Goal: Task Accomplishment & Management: Manage account settings

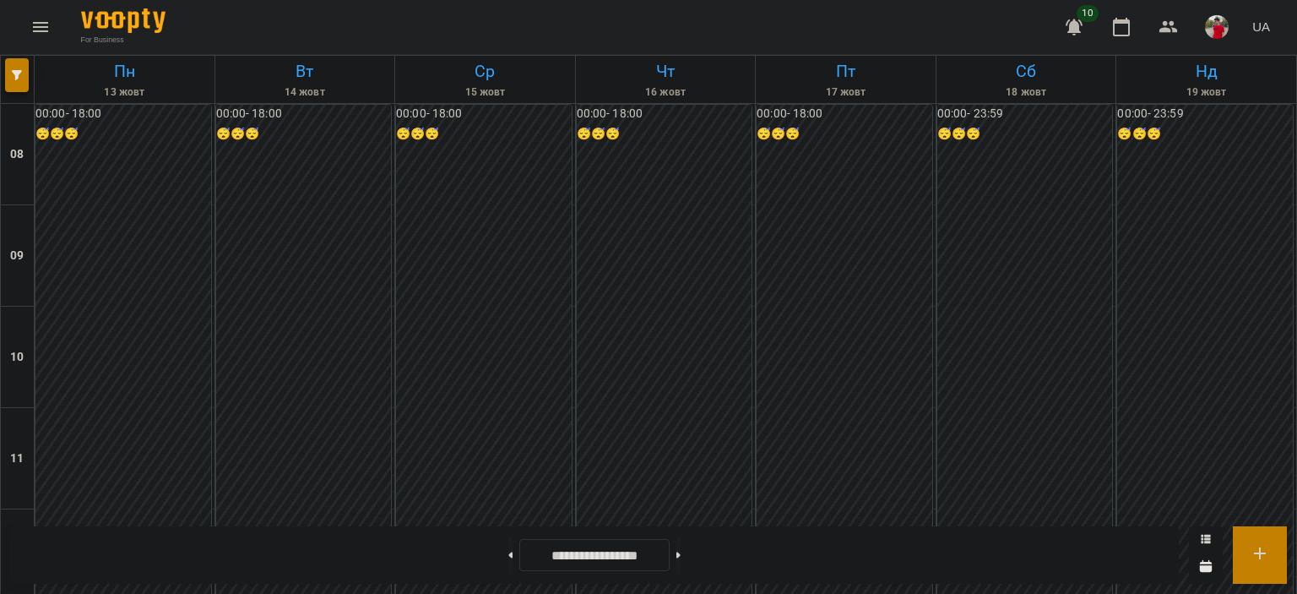
scroll to position [844, 0]
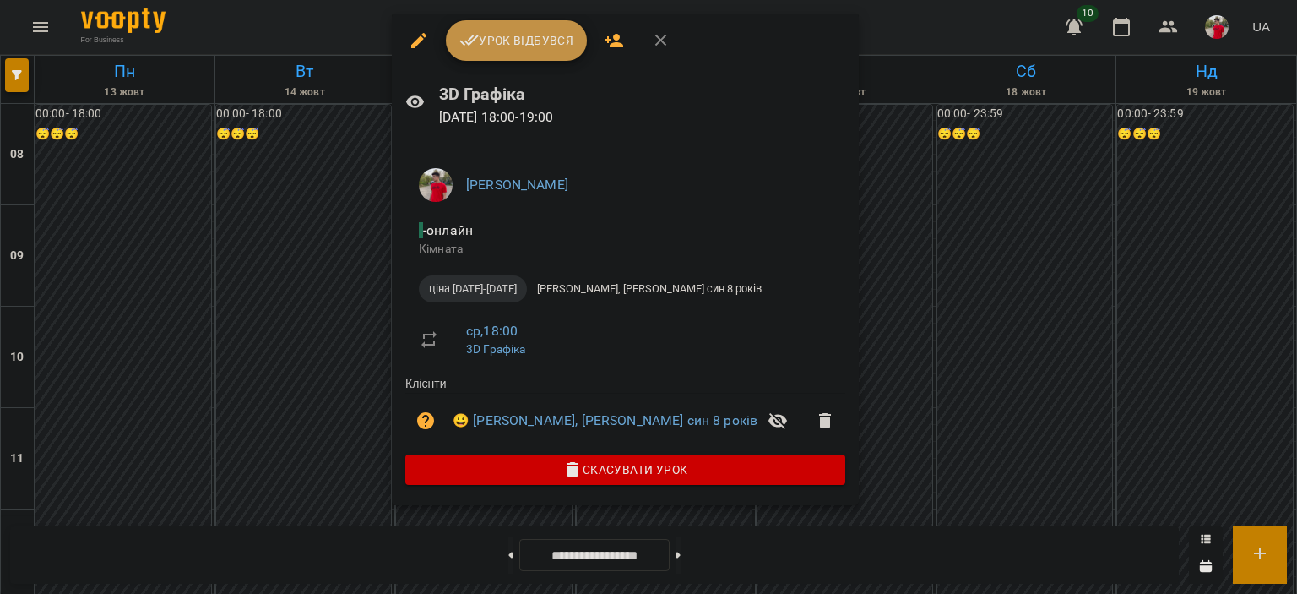
click at [497, 52] on button "Урок відбувся" at bounding box center [517, 40] width 142 height 41
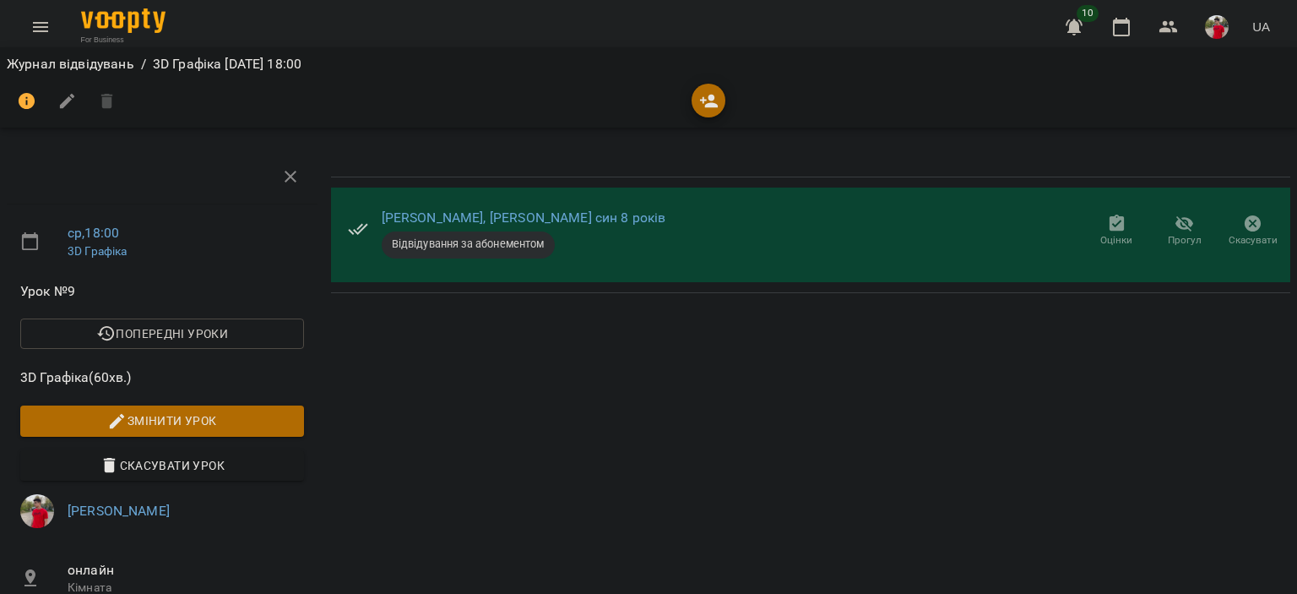
click at [1109, 219] on icon "button" at bounding box center [1116, 222] width 15 height 17
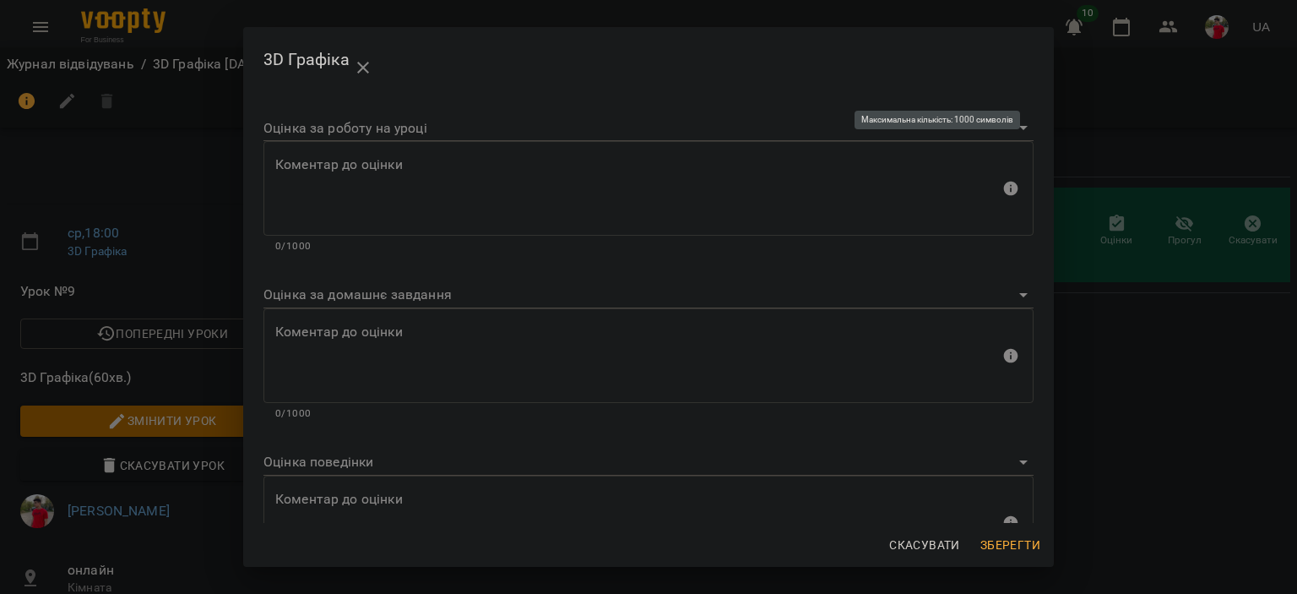
click at [325, 140] on body "For Business 10 UA Журнал відвідувань / 3D Графіка [DATE] 18:00 ср , 18:00 3D Г…" at bounding box center [648, 401] width 1297 height 803
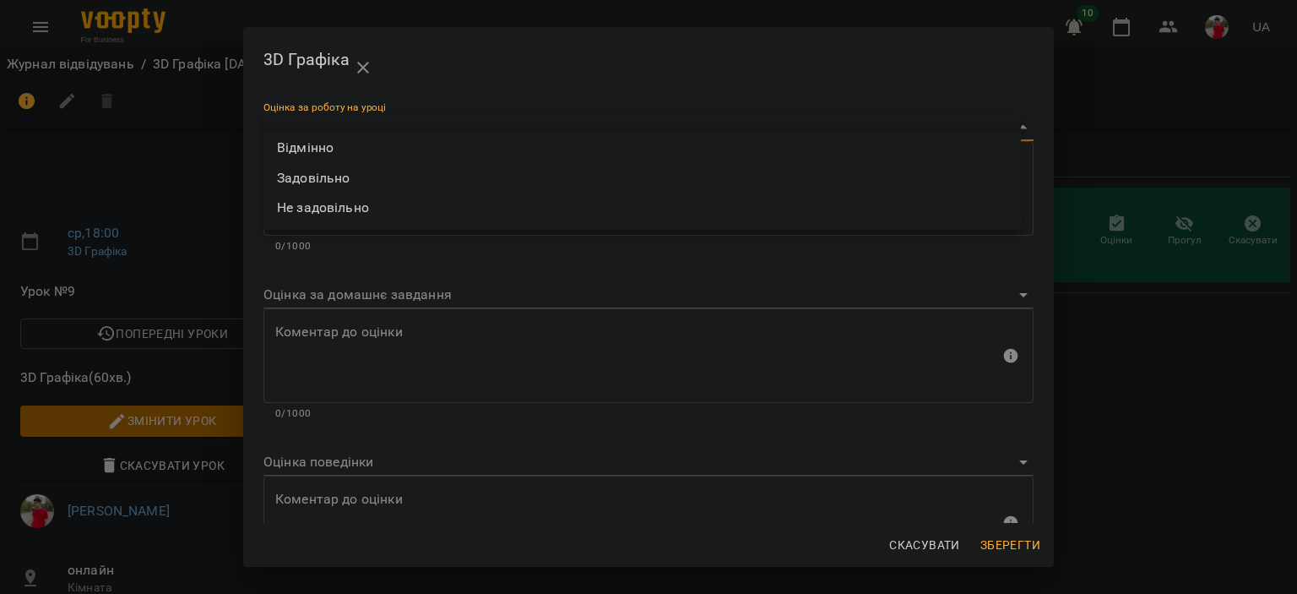
click at [324, 179] on li "Задовільно" at bounding box center [641, 178] width 757 height 30
type input "**********"
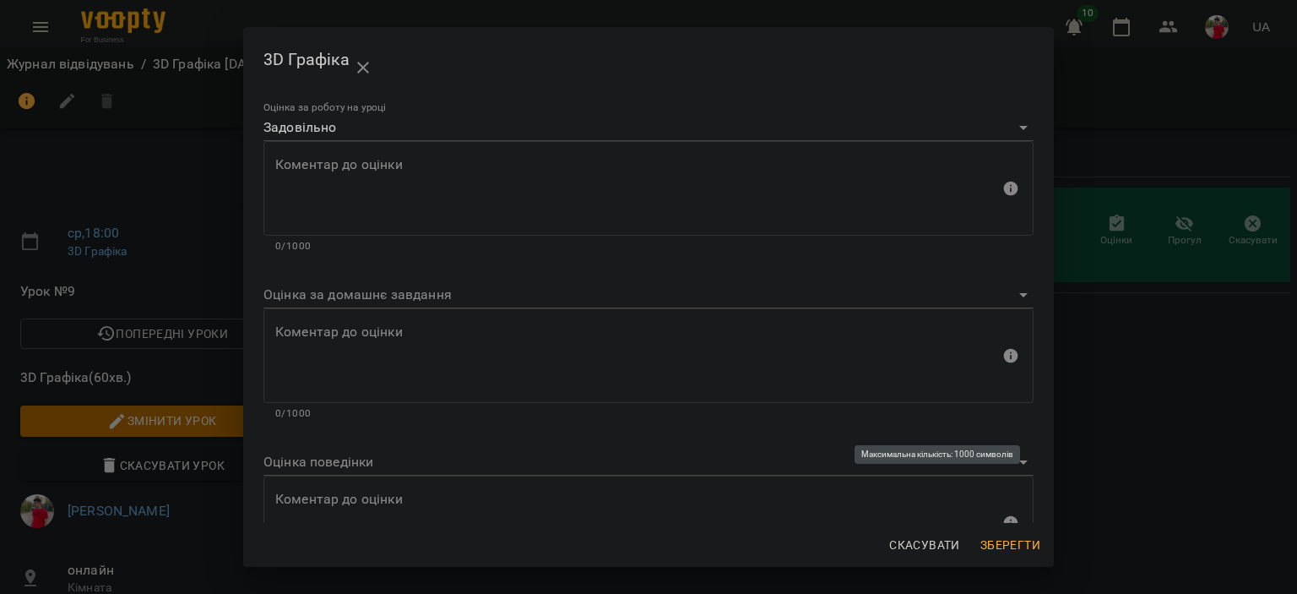
click at [317, 475] on div "Коментар до оцінки Коментар до оцінки 0/1000" at bounding box center [648, 531] width 770 height 113
click at [320, 468] on body "For Business 10 UA Журнал відвідувань / 3D Графіка [DATE] 18:00 ср , 18:00 3D Г…" at bounding box center [648, 401] width 1297 height 803
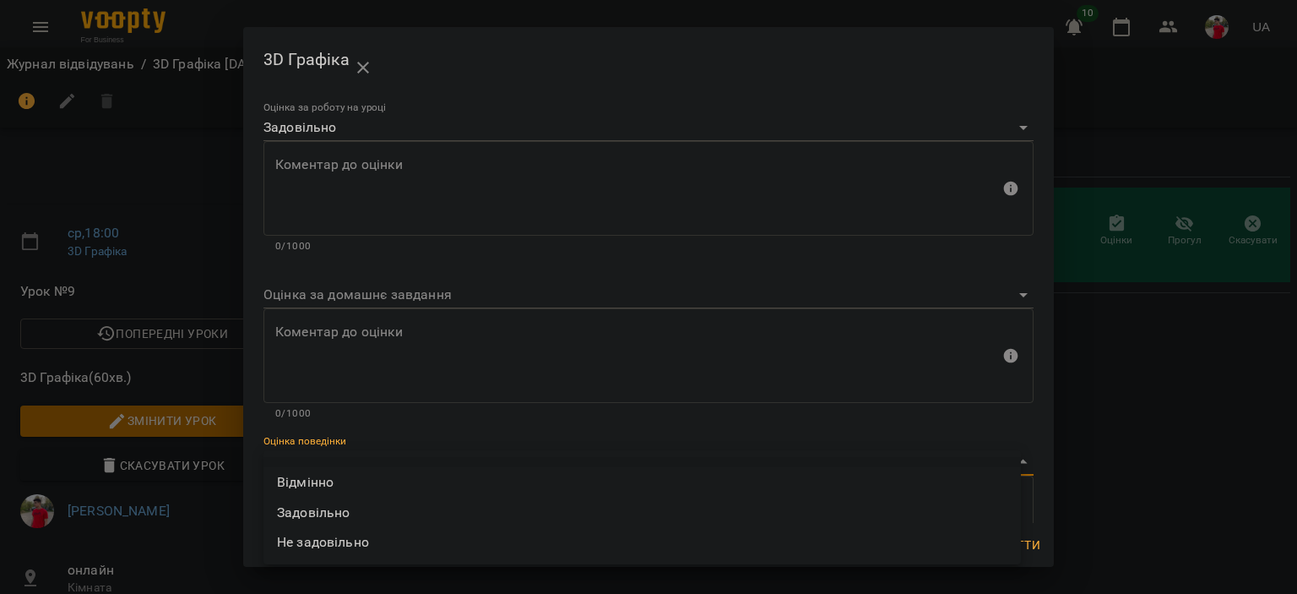
click at [318, 506] on li "Задовільно" at bounding box center [641, 512] width 757 height 30
type input "**********"
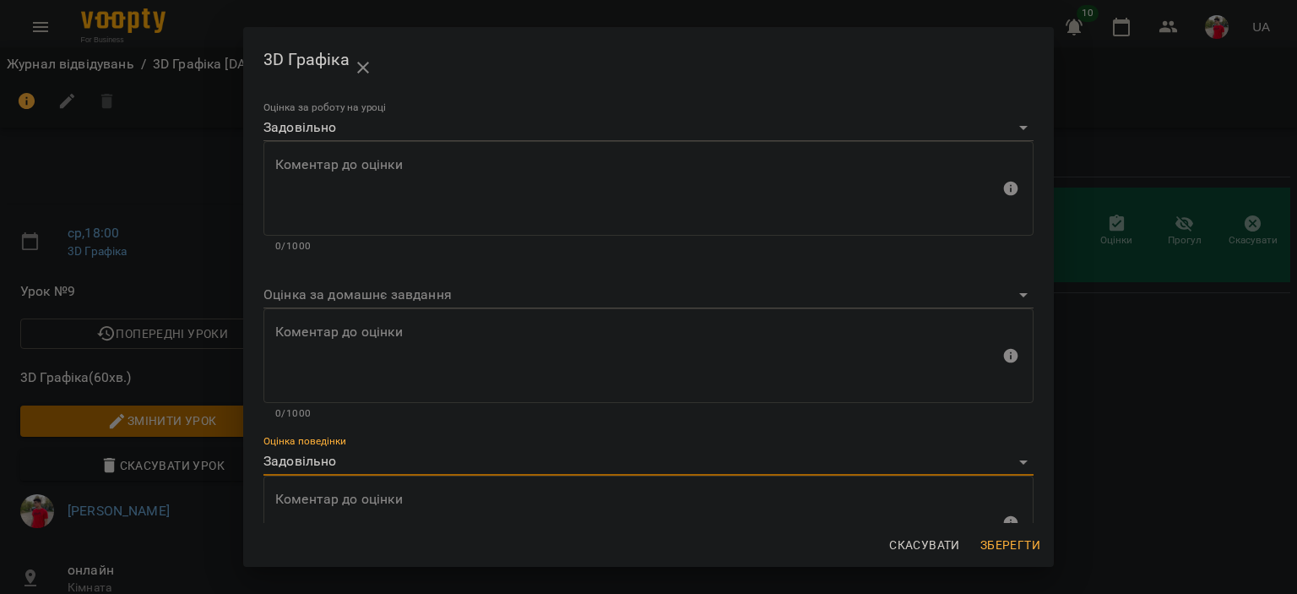
click at [1010, 553] on span "Зберегти" at bounding box center [1010, 545] width 60 height 20
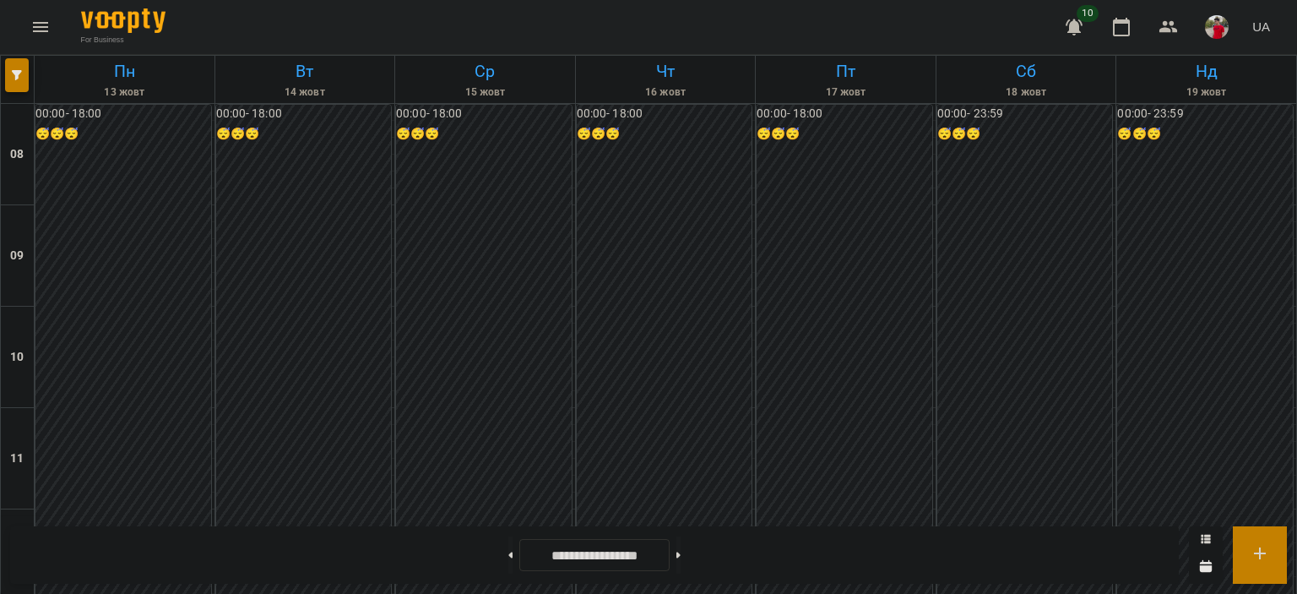
scroll to position [1013, 0]
